Goal: Task Accomplishment & Management: Manage account settings

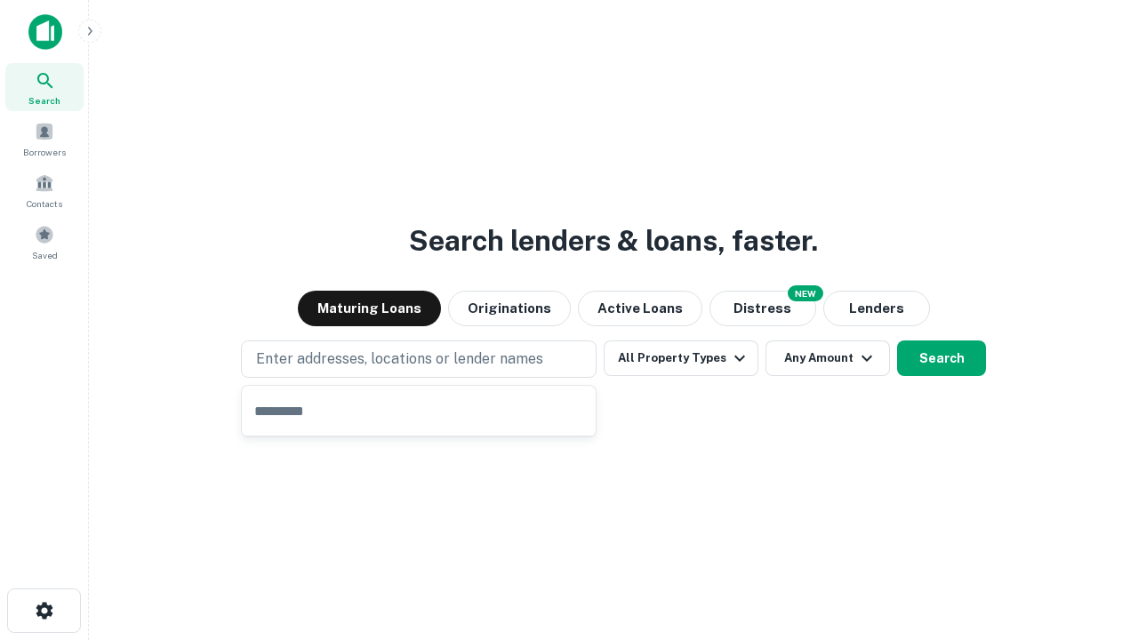
type input "**********"
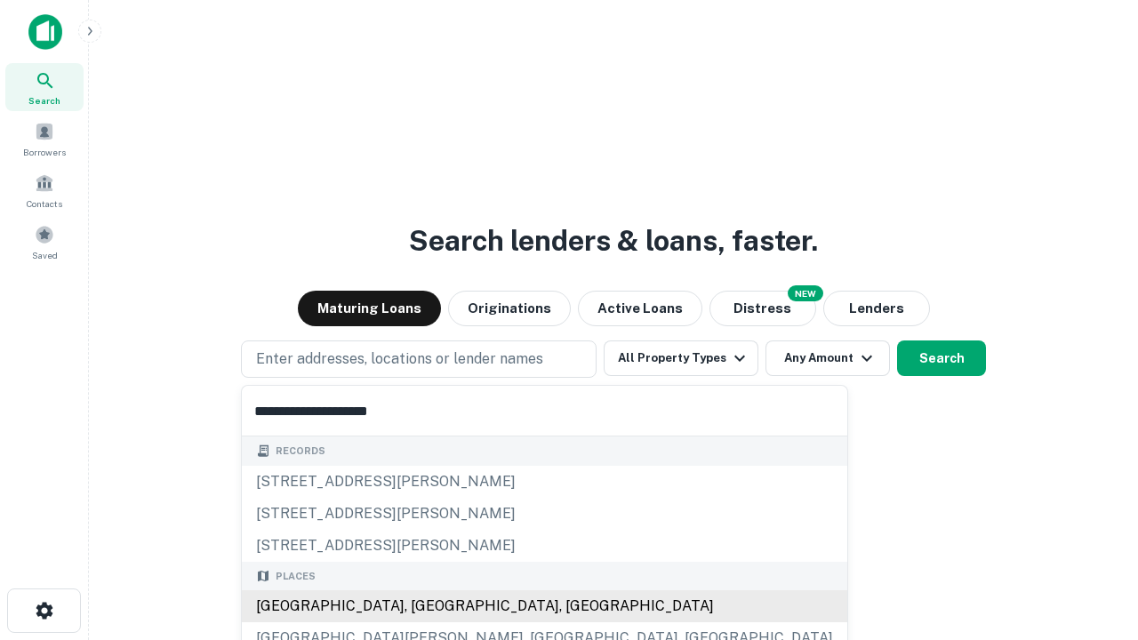
click at [425, 606] on div "[GEOGRAPHIC_DATA], [GEOGRAPHIC_DATA], [GEOGRAPHIC_DATA]" at bounding box center [544, 606] width 605 height 32
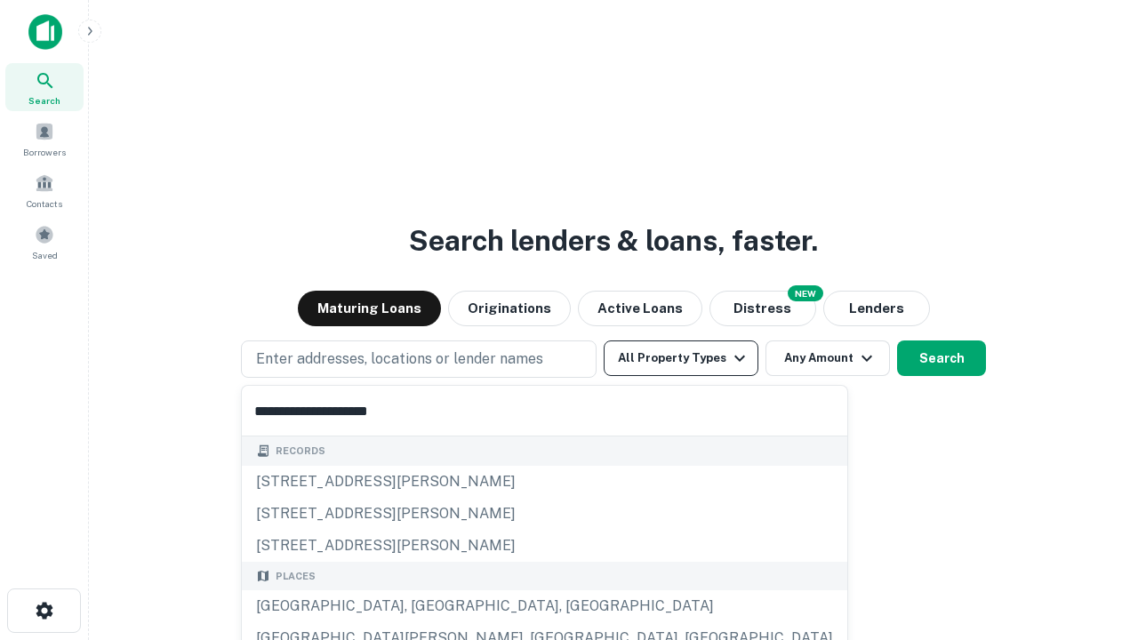
click at [681, 358] on button "All Property Types" at bounding box center [680, 358] width 155 height 36
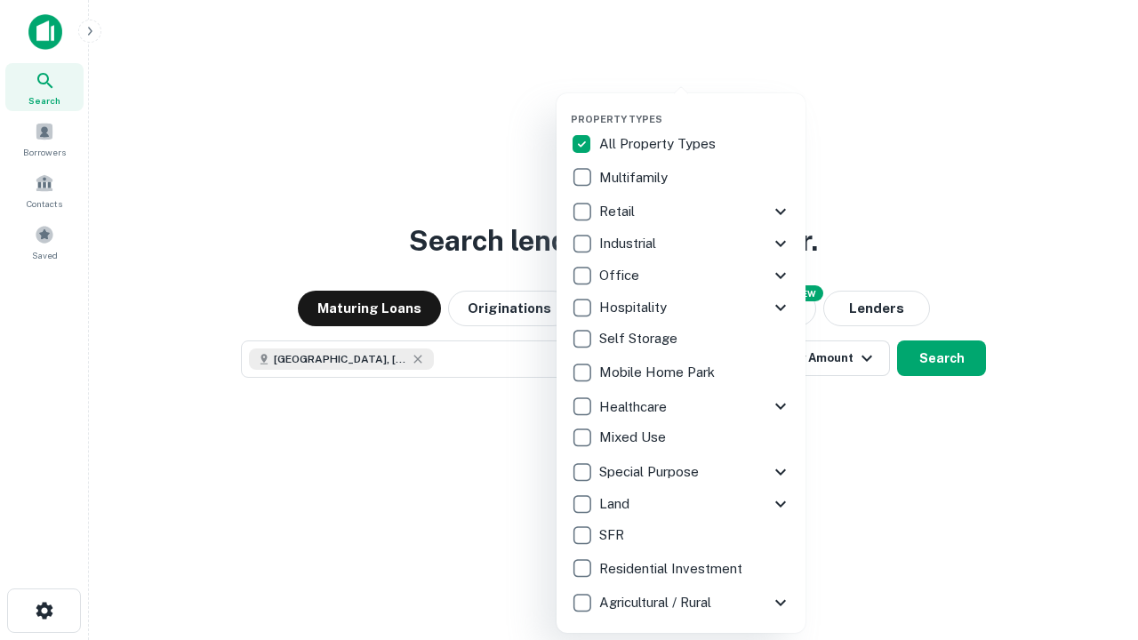
click at [695, 108] on button "button" at bounding box center [695, 108] width 249 height 1
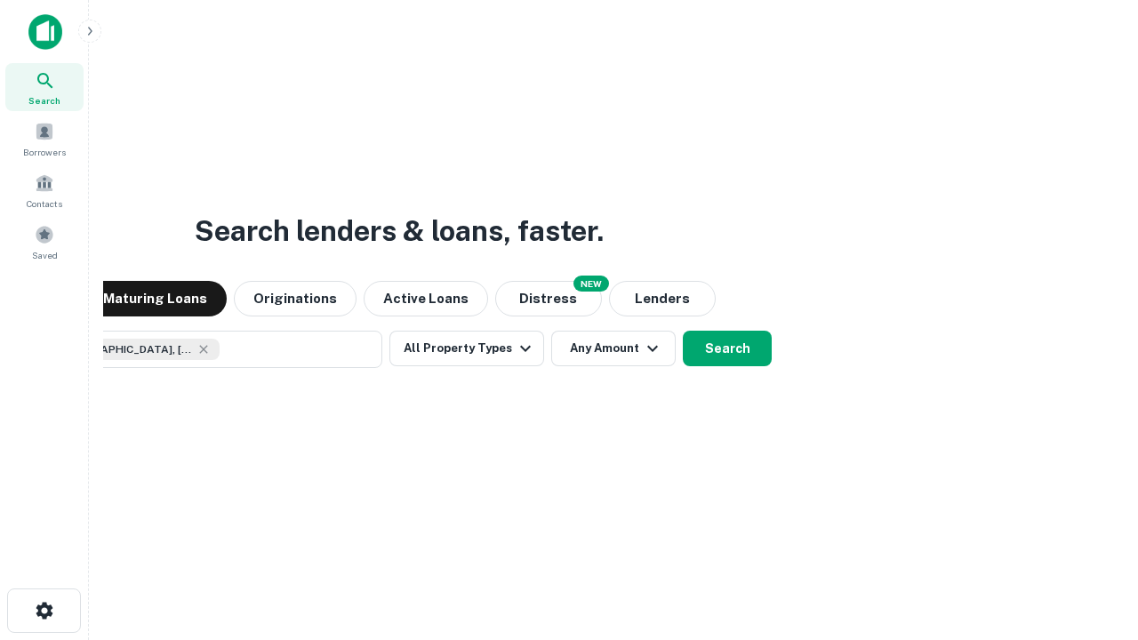
scroll to position [28, 0]
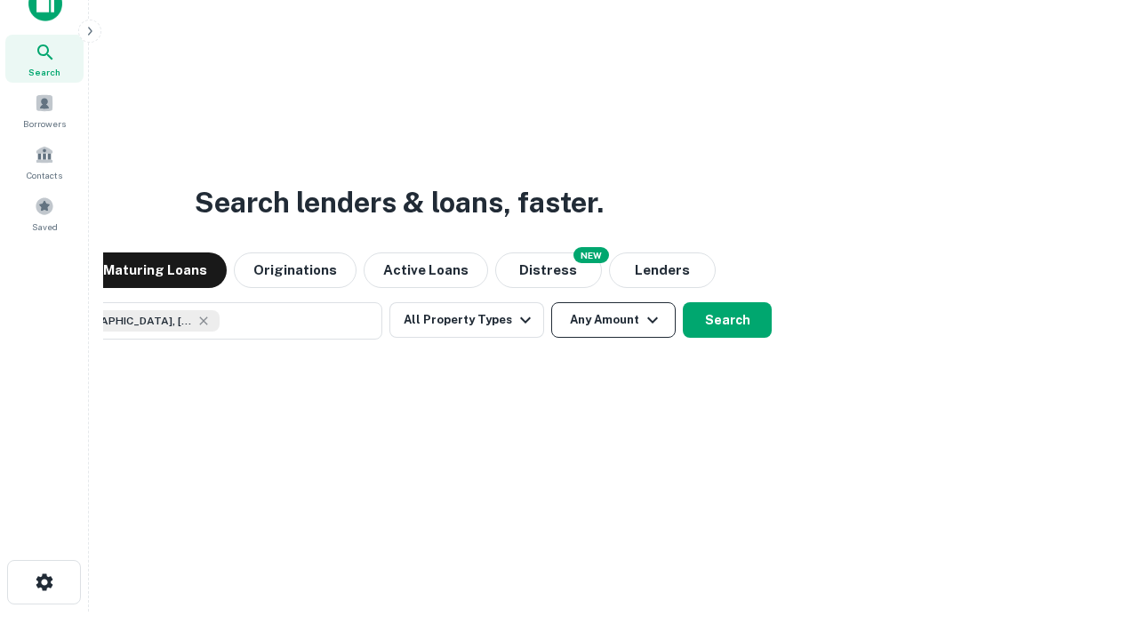
click at [551, 302] on button "Any Amount" at bounding box center [613, 320] width 124 height 36
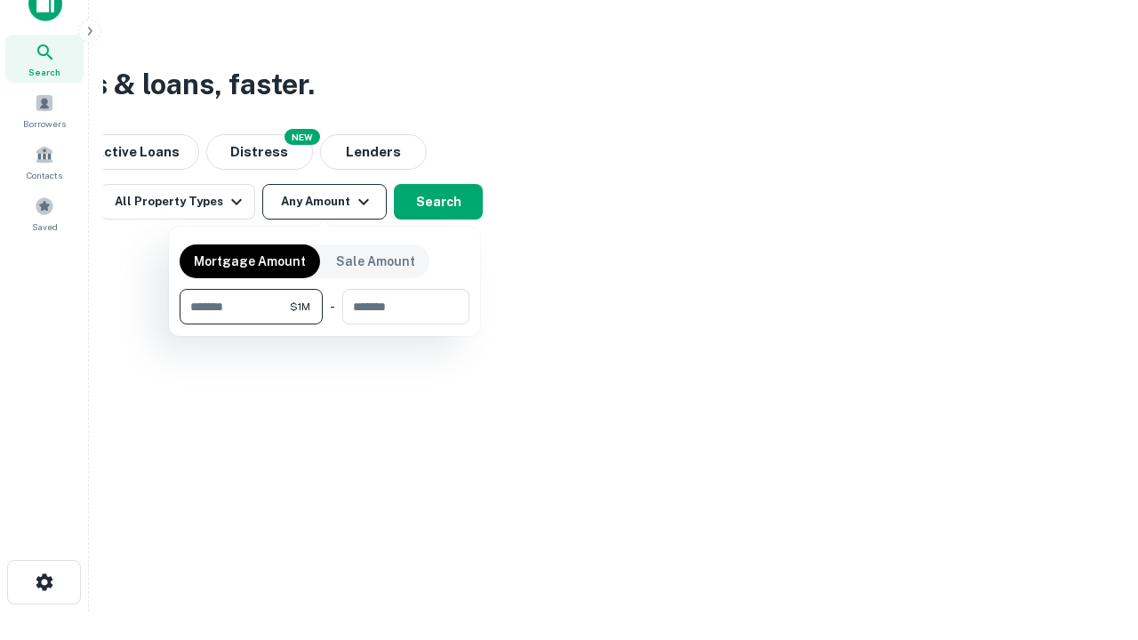
type input "*******"
click at [324, 324] on button "button" at bounding box center [325, 324] width 290 height 1
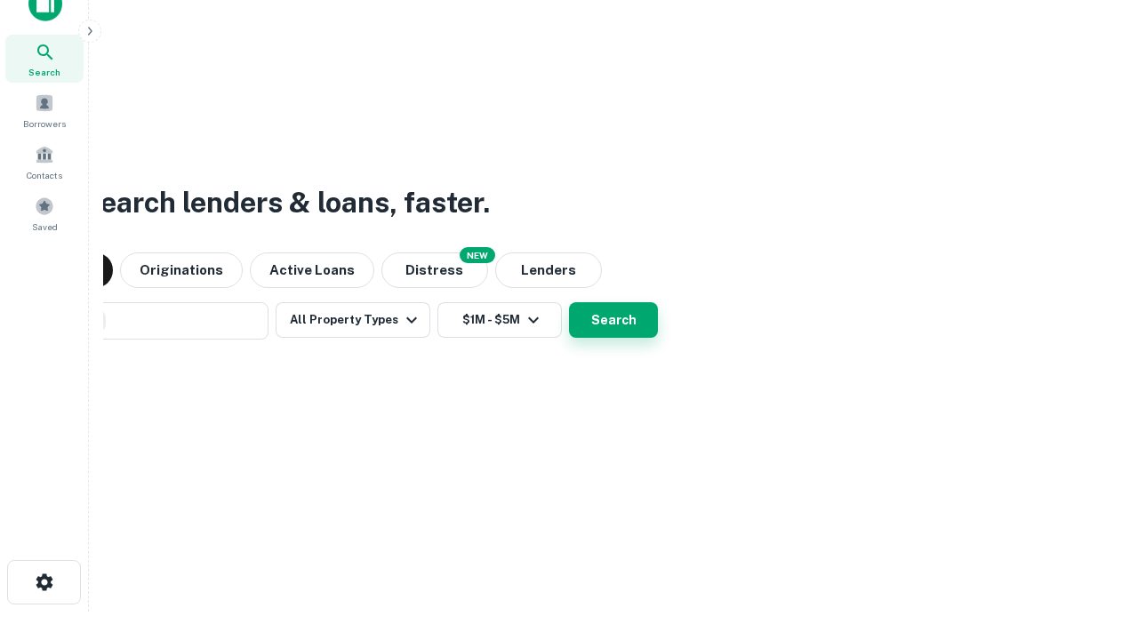
click at [569, 302] on button "Search" at bounding box center [613, 320] width 89 height 36
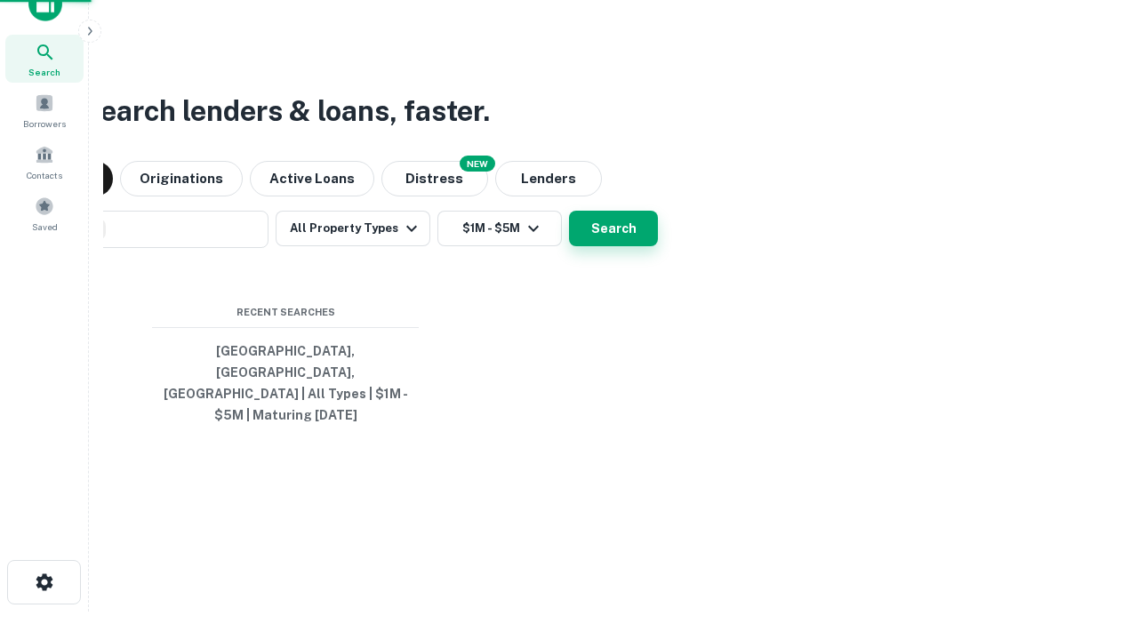
scroll to position [58, 503]
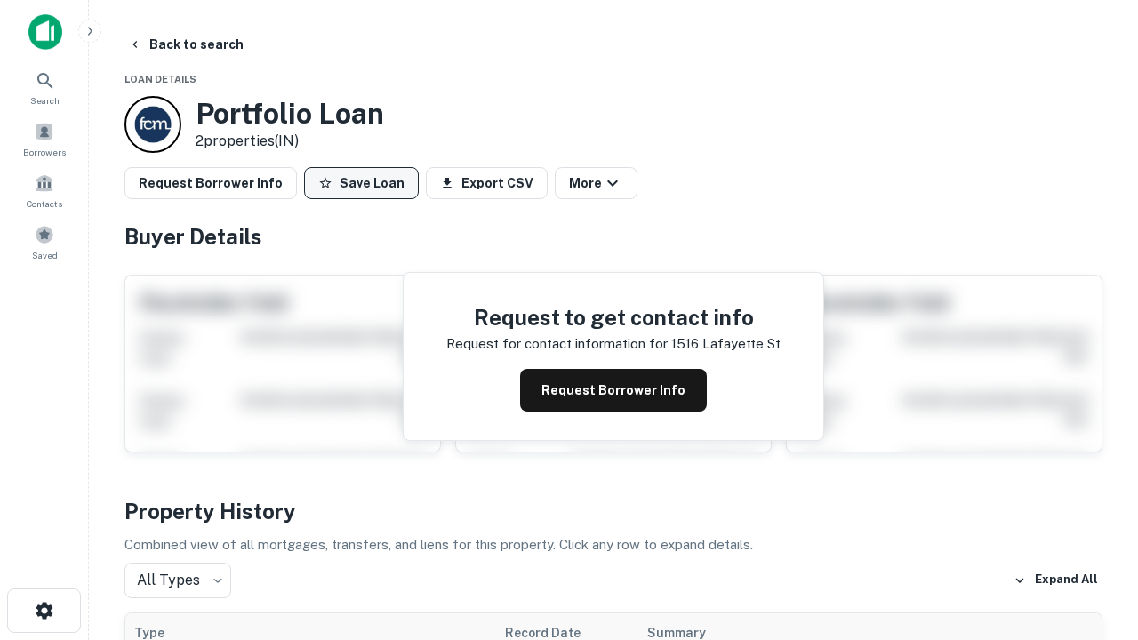
click at [361, 183] on button "Save Loan" at bounding box center [361, 183] width 115 height 32
click at [365, 183] on button "Loan Saved" at bounding box center [365, 183] width 123 height 32
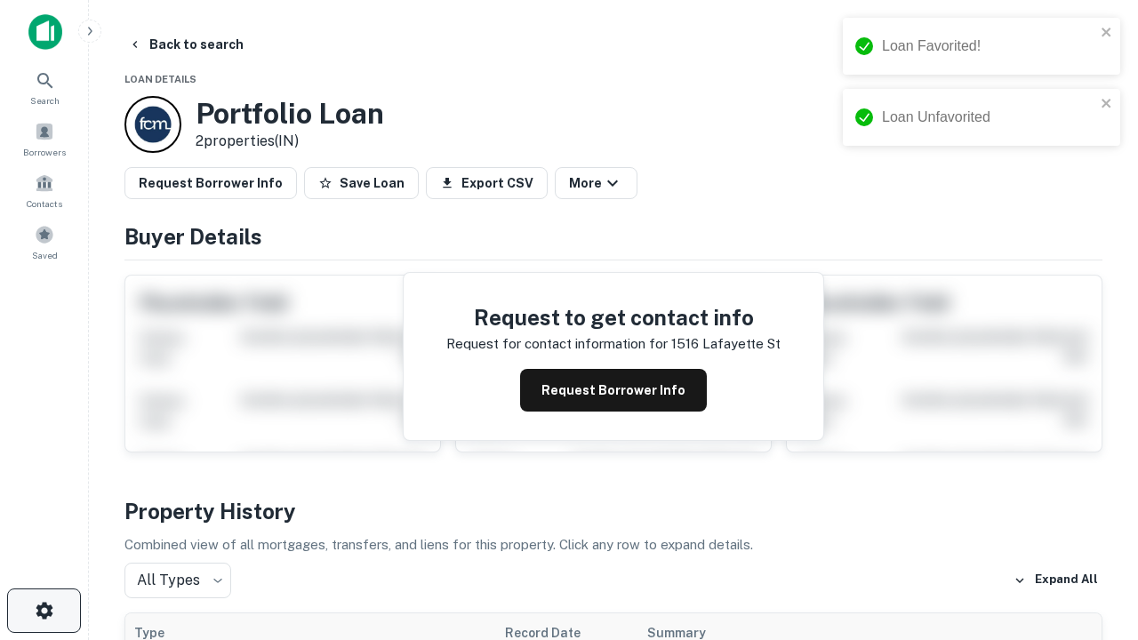
click at [44, 611] on icon "button" at bounding box center [44, 610] width 21 height 21
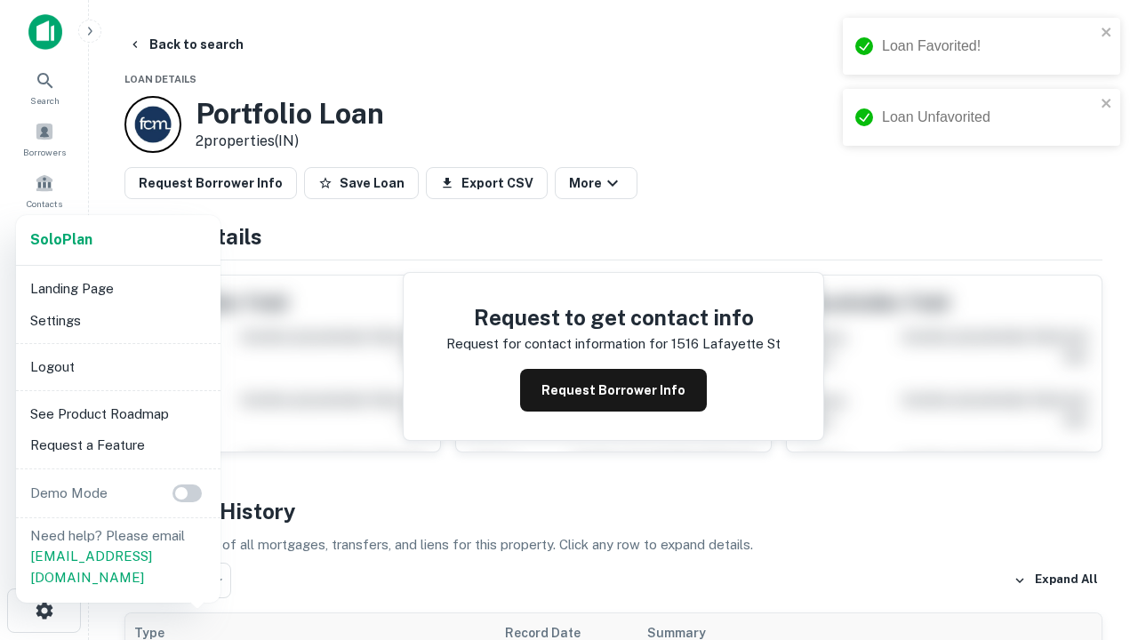
click at [117, 366] on li "Logout" at bounding box center [118, 367] width 190 height 32
